Goal: Transaction & Acquisition: Subscribe to service/newsletter

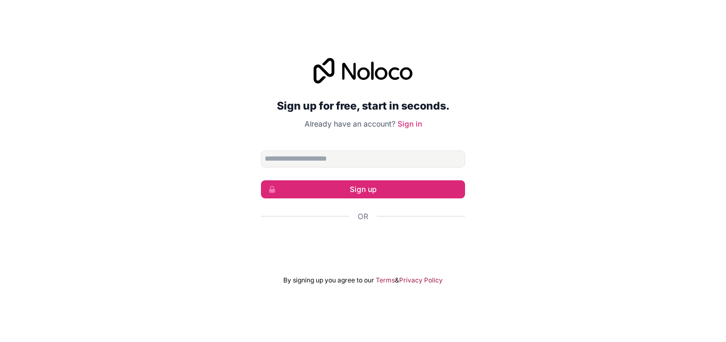
click at [389, 248] on div "Login dengan Google. Dibuka di tab baru" at bounding box center [363, 244] width 204 height 23
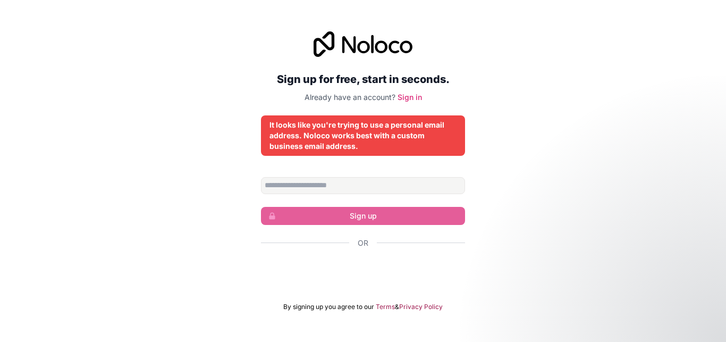
click at [406, 280] on div "Login dengan Google. Dibuka di tab baru" at bounding box center [363, 271] width 204 height 23
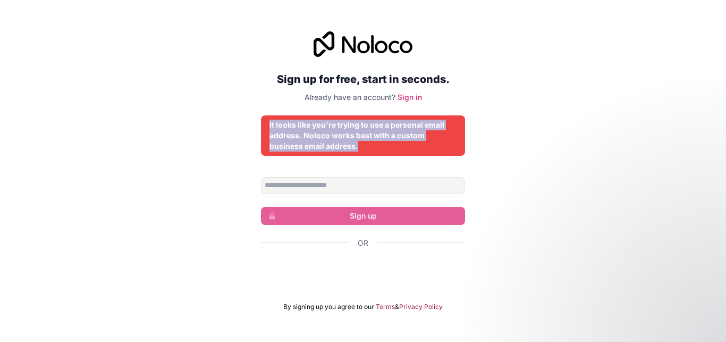
drag, startPoint x: 267, startPoint y: 122, endPoint x: 380, endPoint y: 149, distance: 115.4
click at [380, 149] on div "It looks like you're trying to use a personal email address. Noloco works best …" at bounding box center [363, 135] width 204 height 40
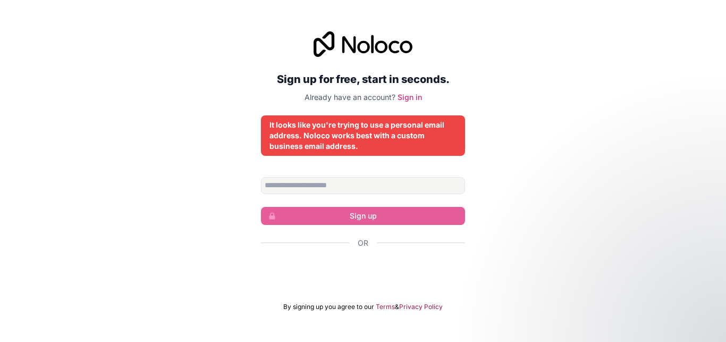
click at [502, 207] on div "Sign up for free, start in seconds. Already have an account? Sign in It looks l…" at bounding box center [363, 170] width 726 height 309
click at [374, 191] on input "Email address" at bounding box center [363, 185] width 204 height 17
drag, startPoint x: 306, startPoint y: 94, endPoint x: 400, endPoint y: 108, distance: 95.1
click at [400, 108] on div "Sign up for free, start in seconds. Already have an account? Sign in It looks l…" at bounding box center [363, 171] width 204 height 280
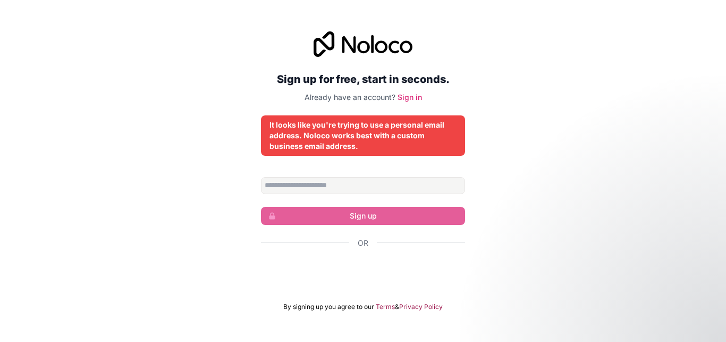
click at [412, 250] on div "Or" at bounding box center [363, 262] width 204 height 48
click at [367, 247] on span "Or" at bounding box center [363, 243] width 11 height 11
